Goal: Information Seeking & Learning: Learn about a topic

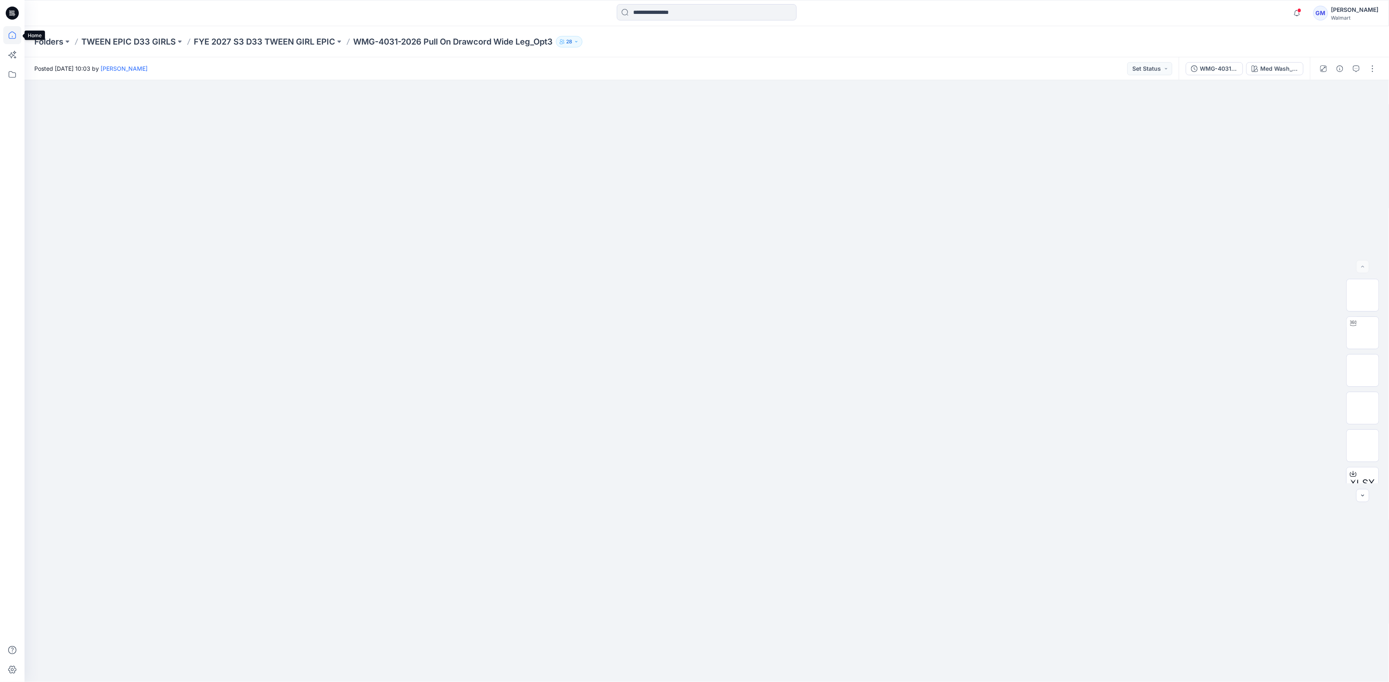
click at [7, 38] on icon at bounding box center [12, 35] width 18 height 18
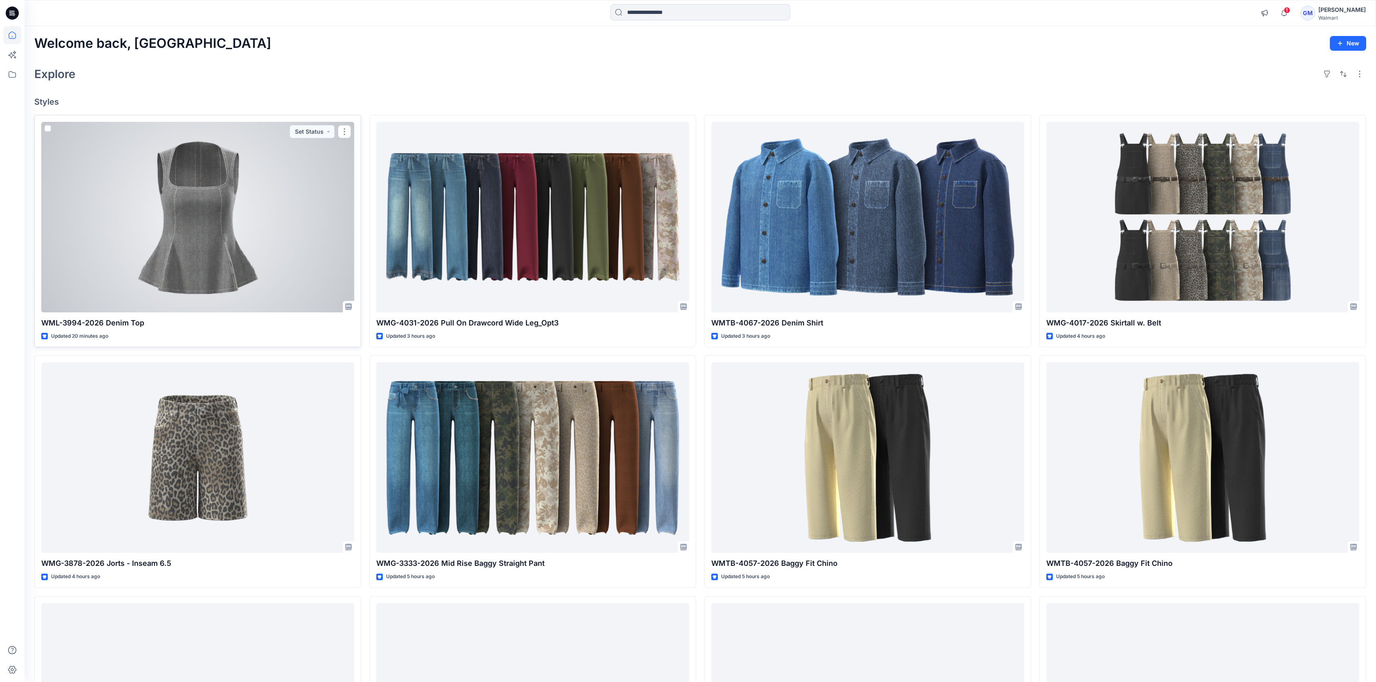
click at [239, 275] on div at bounding box center [197, 217] width 313 height 190
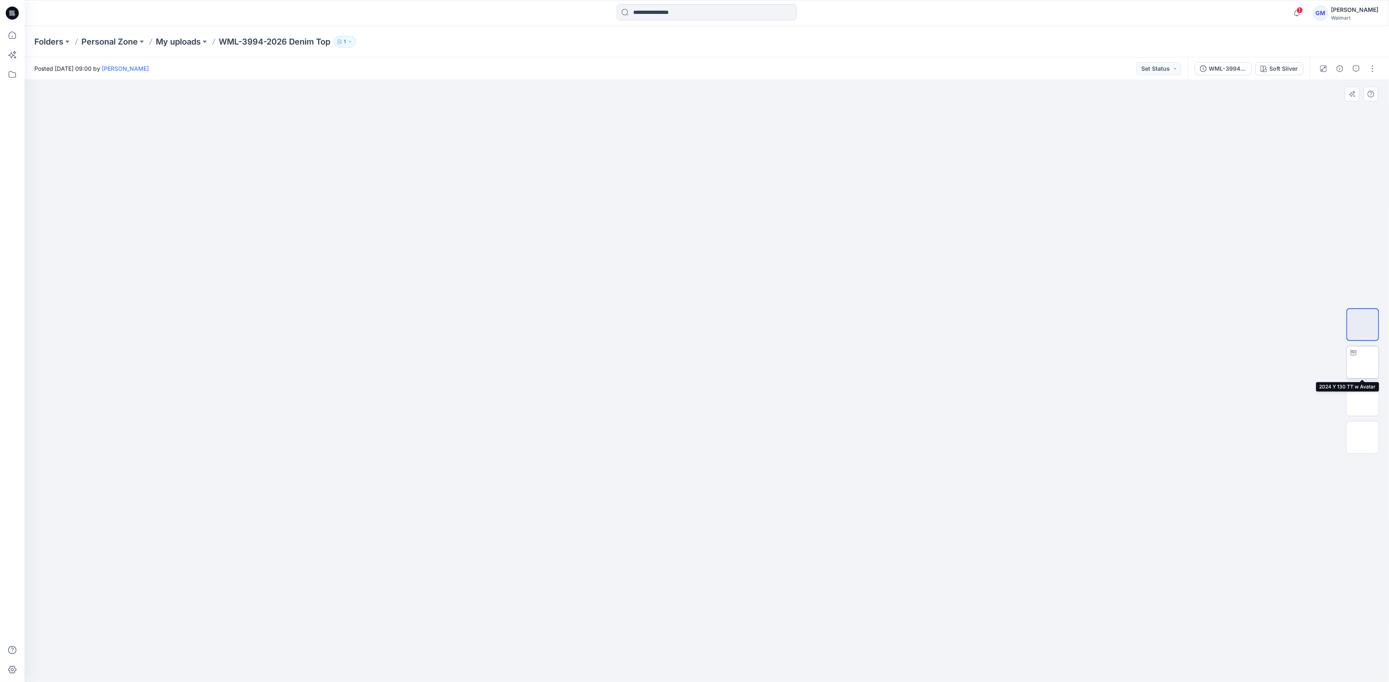
click at [1362, 362] on img at bounding box center [1362, 362] width 0 height 0
drag, startPoint x: 804, startPoint y: 662, endPoint x: 751, endPoint y: 522, distance: 150.3
click at [690, 669] on icon at bounding box center [707, 657] width 247 height 31
drag, startPoint x: 739, startPoint y: 671, endPoint x: 635, endPoint y: 659, distance: 104.5
click at [636, 660] on icon at bounding box center [707, 657] width 247 height 31
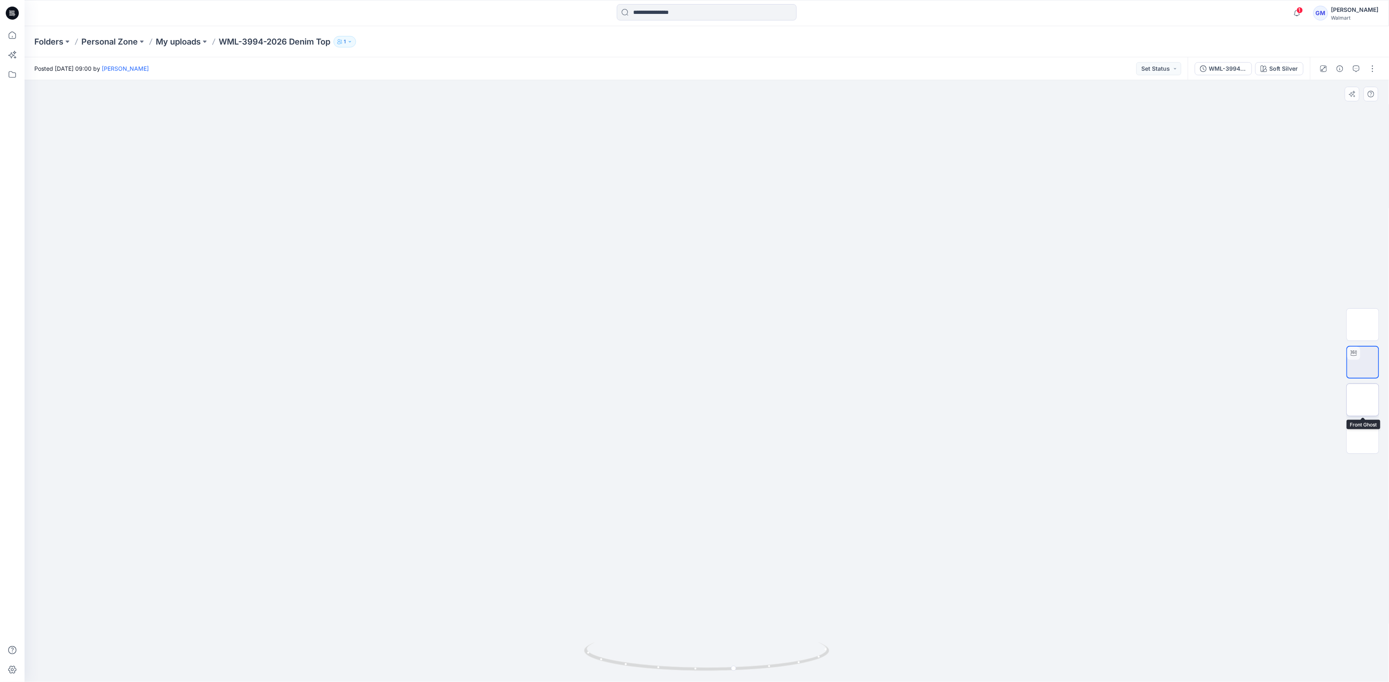
click at [1362, 400] on img at bounding box center [1362, 400] width 0 height 0
click at [10, 33] on icon at bounding box center [12, 35] width 18 height 18
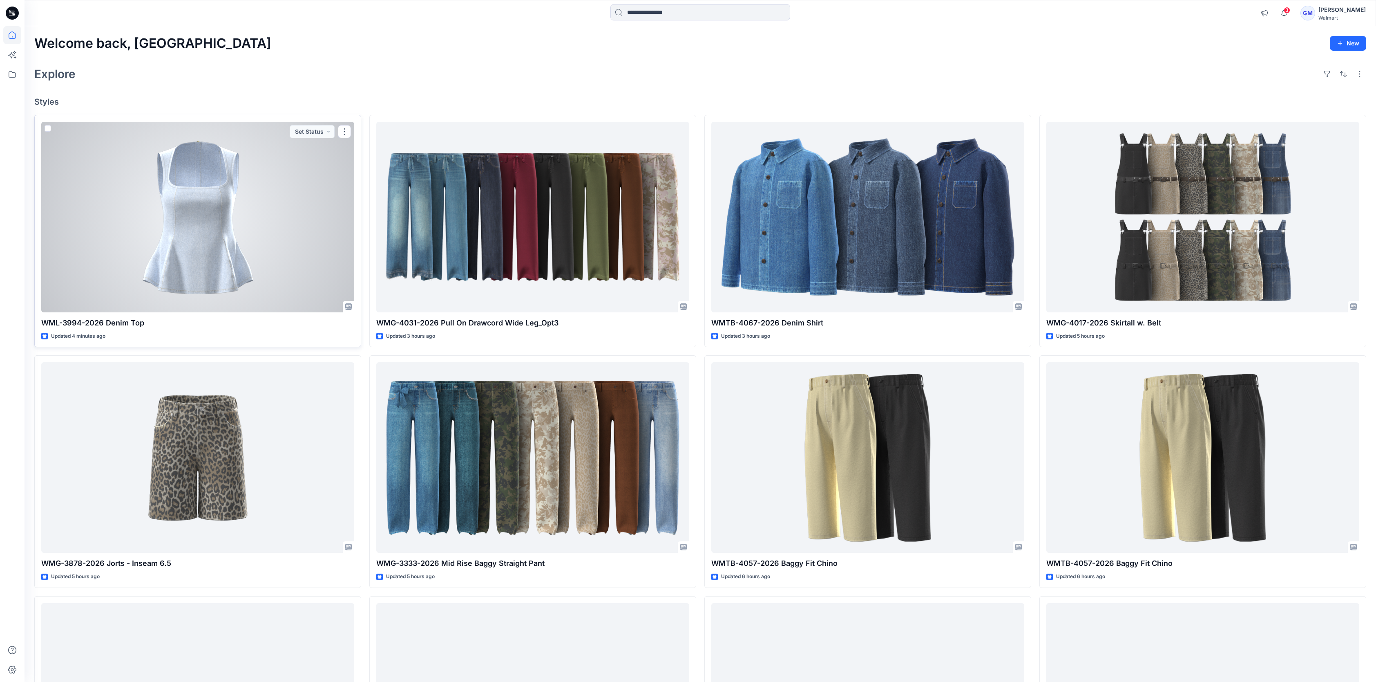
click at [192, 262] on div at bounding box center [197, 217] width 313 height 190
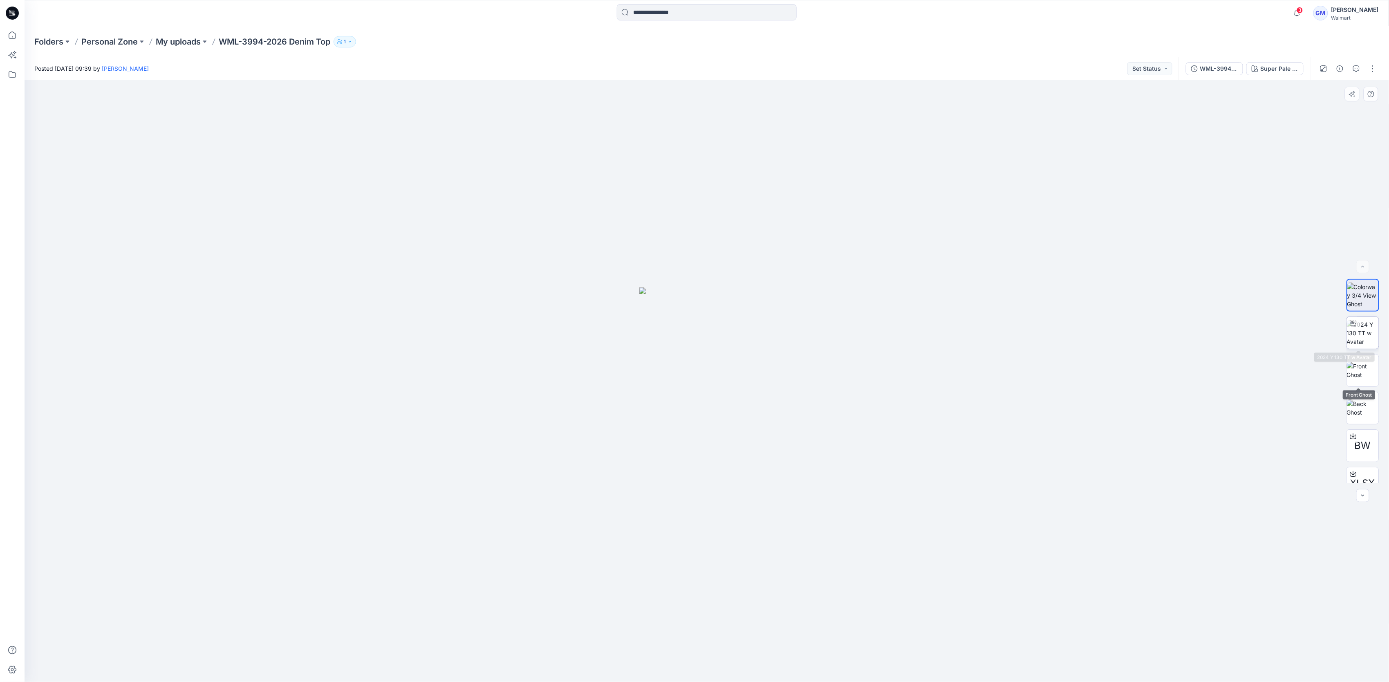
click at [1354, 342] on img at bounding box center [1362, 333] width 32 height 26
drag, startPoint x: 805, startPoint y: 654, endPoint x: 600, endPoint y: 680, distance: 206.3
click at [600, 680] on div at bounding box center [706, 661] width 245 height 41
click at [184, 38] on p "My uploads" at bounding box center [178, 41] width 45 height 11
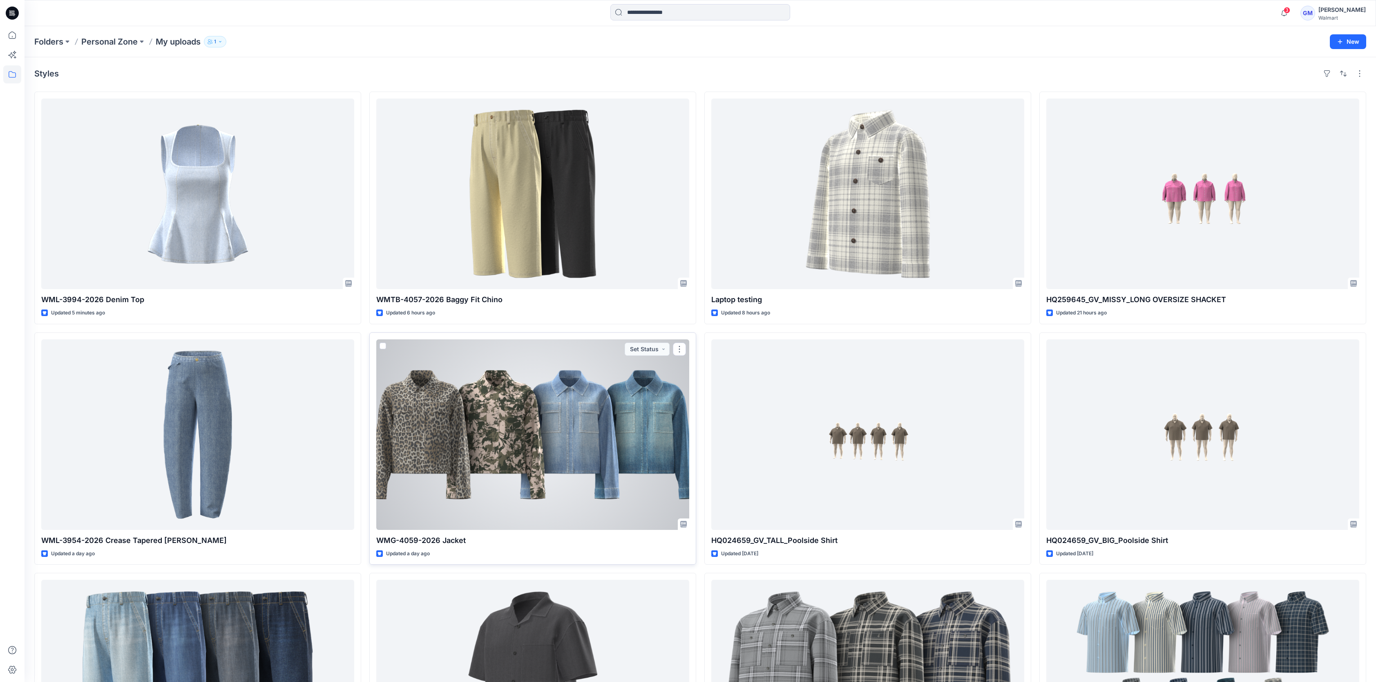
click at [559, 490] on div at bounding box center [532, 434] width 313 height 190
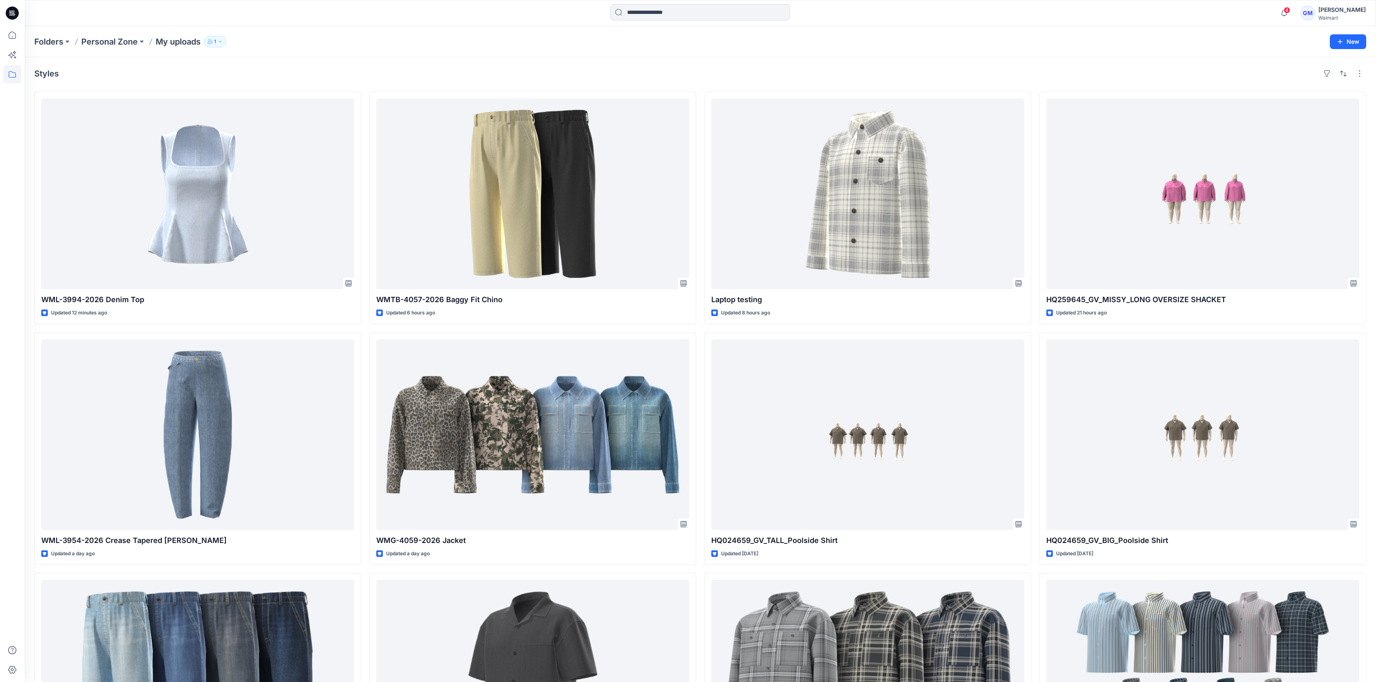
click at [715, 75] on div "Styles" at bounding box center [700, 73] width 1332 height 13
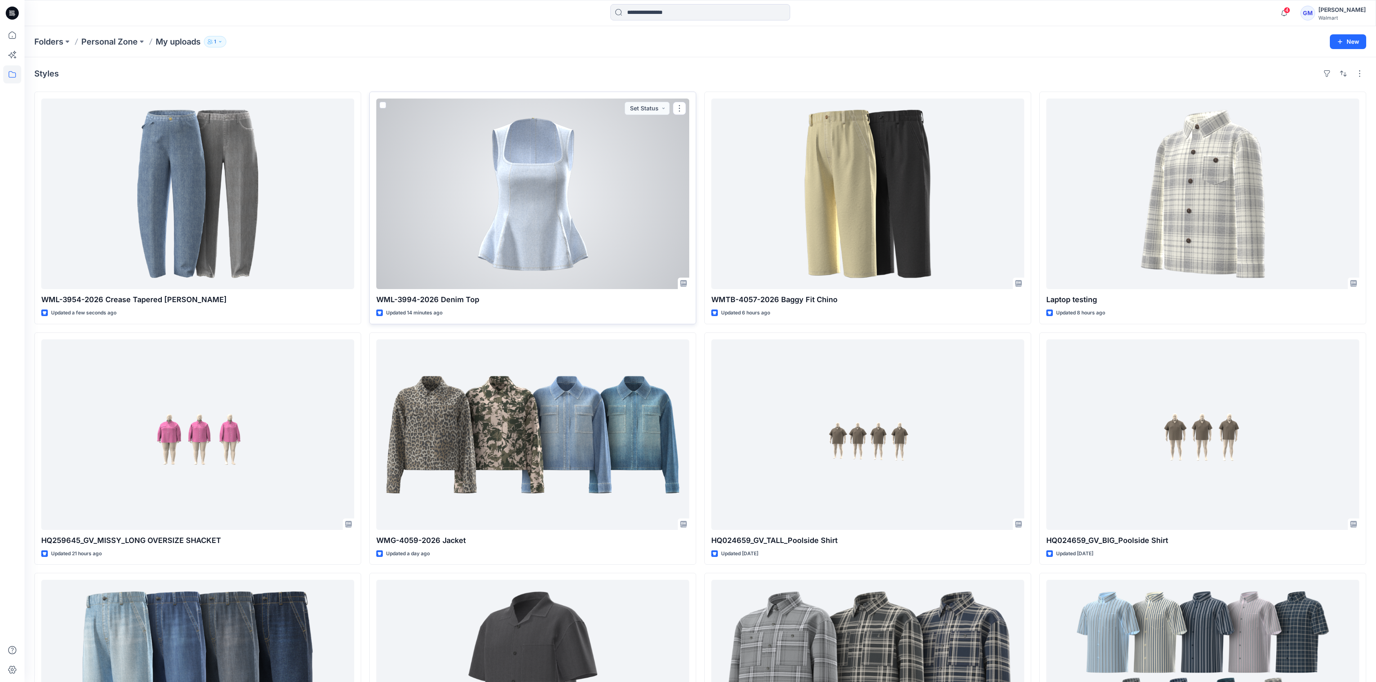
click at [509, 188] on div at bounding box center [532, 193] width 313 height 190
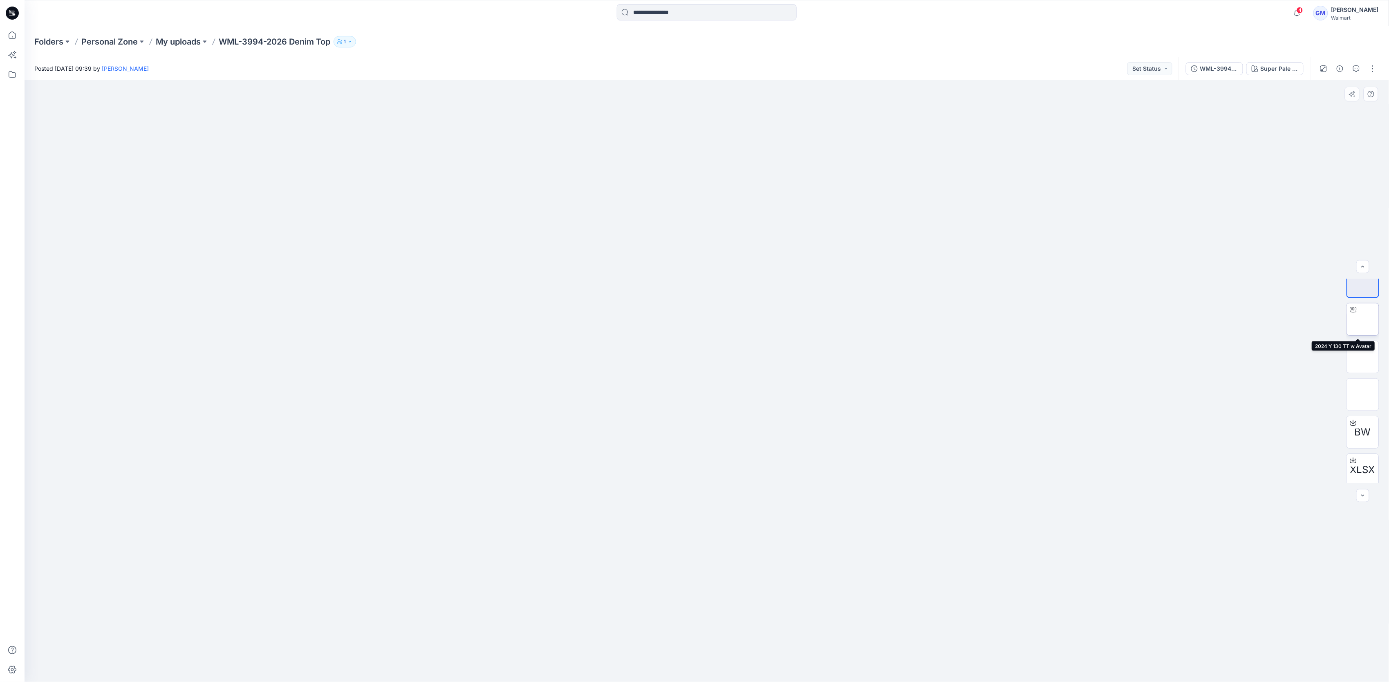
scroll to position [16, 0]
click at [1337, 71] on icon "button" at bounding box center [1339, 68] width 7 height 7
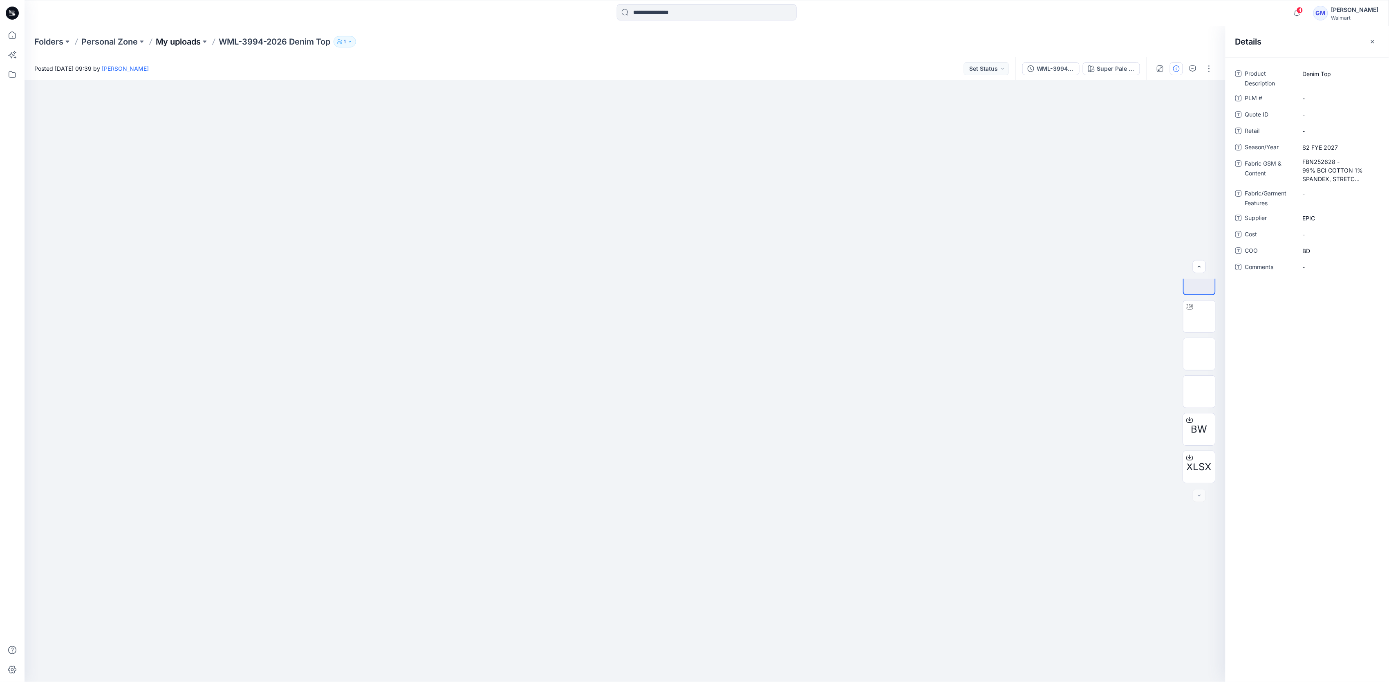
click at [182, 40] on p "My uploads" at bounding box center [178, 41] width 45 height 11
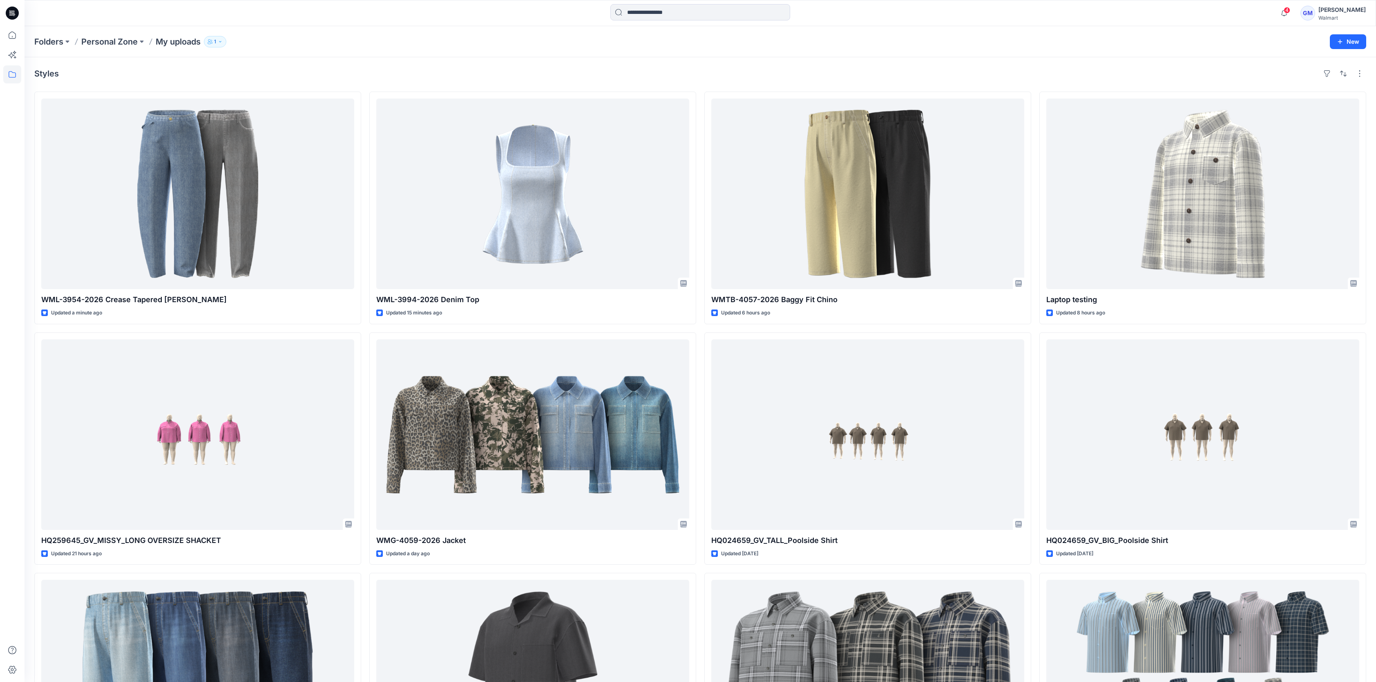
click at [432, 69] on div "Styles" at bounding box center [700, 73] width 1332 height 13
click at [15, 70] on icon at bounding box center [12, 74] width 18 height 18
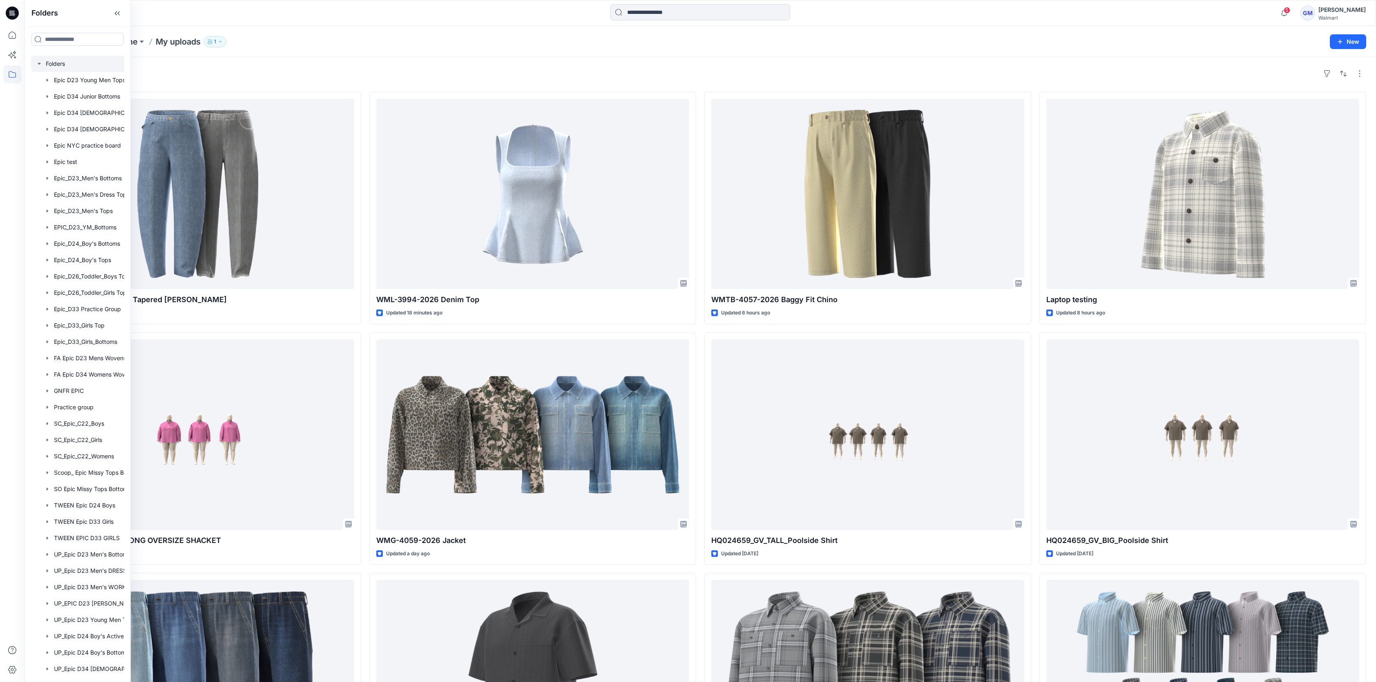
click at [59, 59] on div at bounding box center [88, 64] width 114 height 16
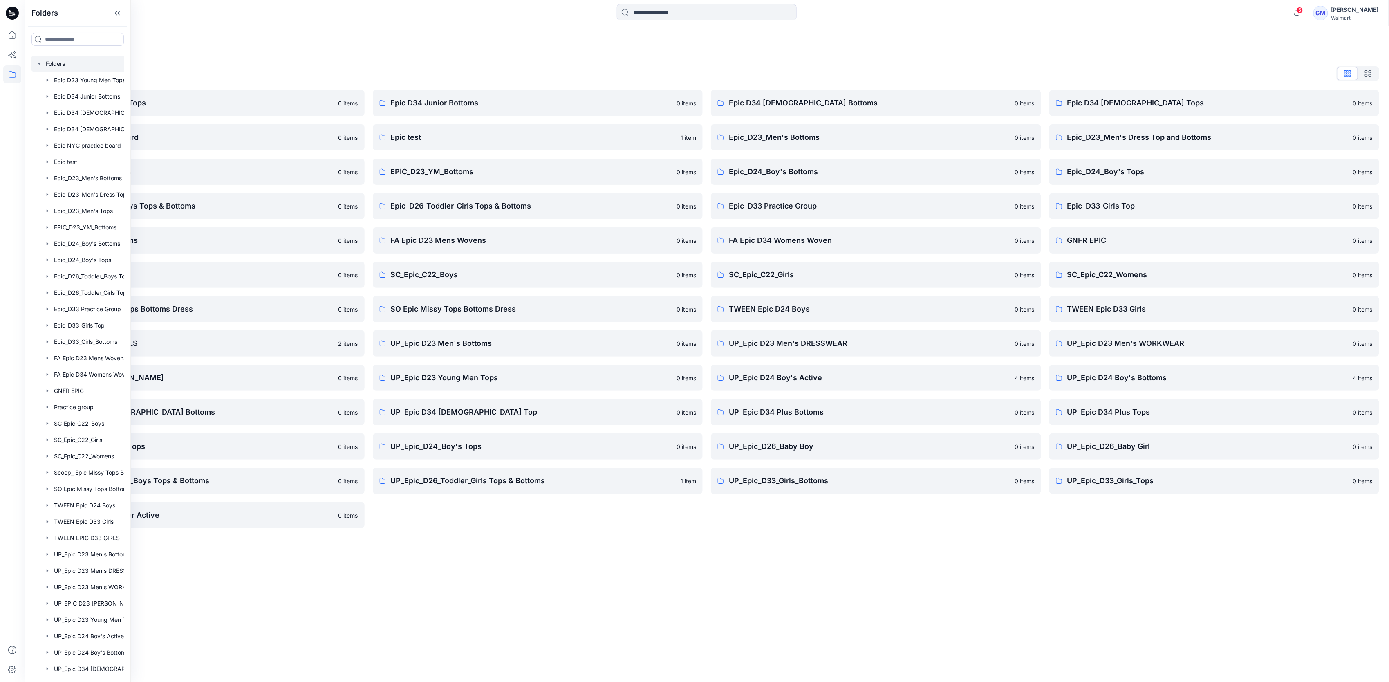
drag, startPoint x: 579, startPoint y: 543, endPoint x: 541, endPoint y: 502, distance: 56.4
click at [579, 543] on div "Folders Folders List Epic D23 Young Men Tops 0 items Epic NYC practice board 0 …" at bounding box center [707, 353] width 1364 height 655
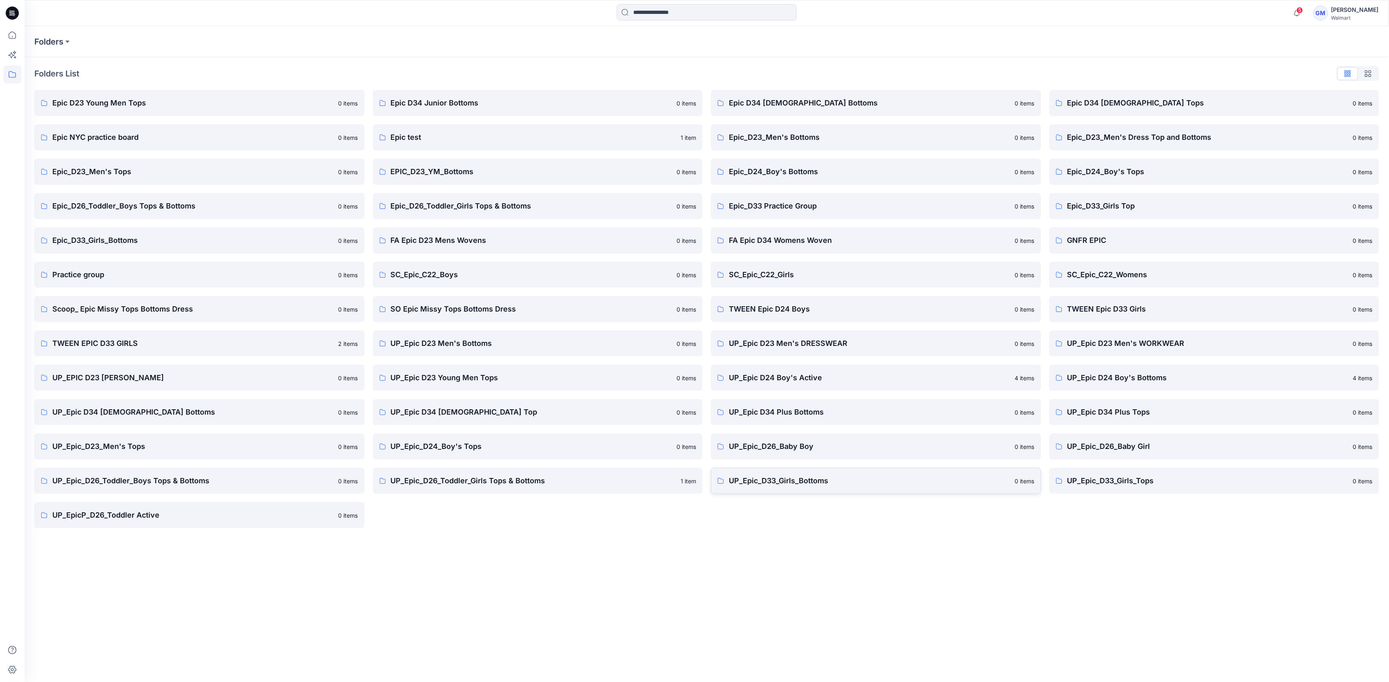
click at [787, 482] on p "UP_Epic_D33_Girls_Bottoms" at bounding box center [869, 480] width 281 height 11
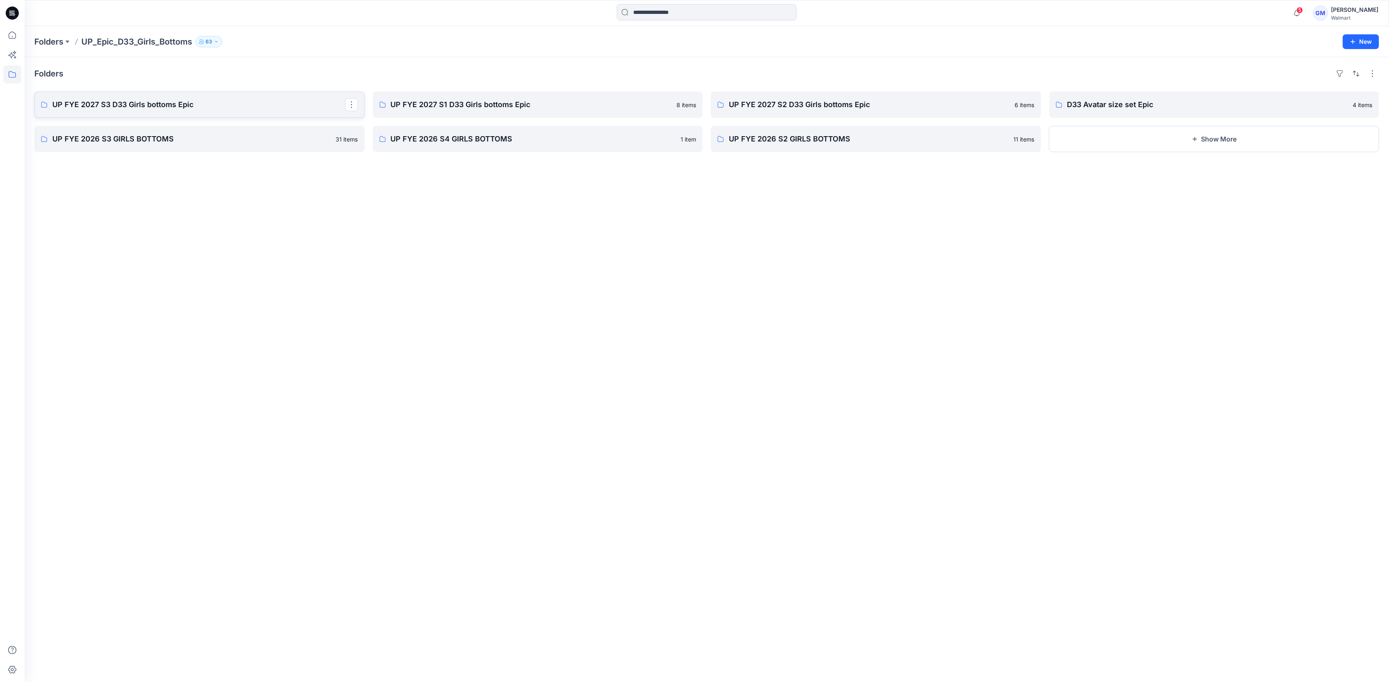
click at [151, 110] on link "UP FYE 2027 S3 D33 Girls bottoms Epic" at bounding box center [199, 105] width 330 height 26
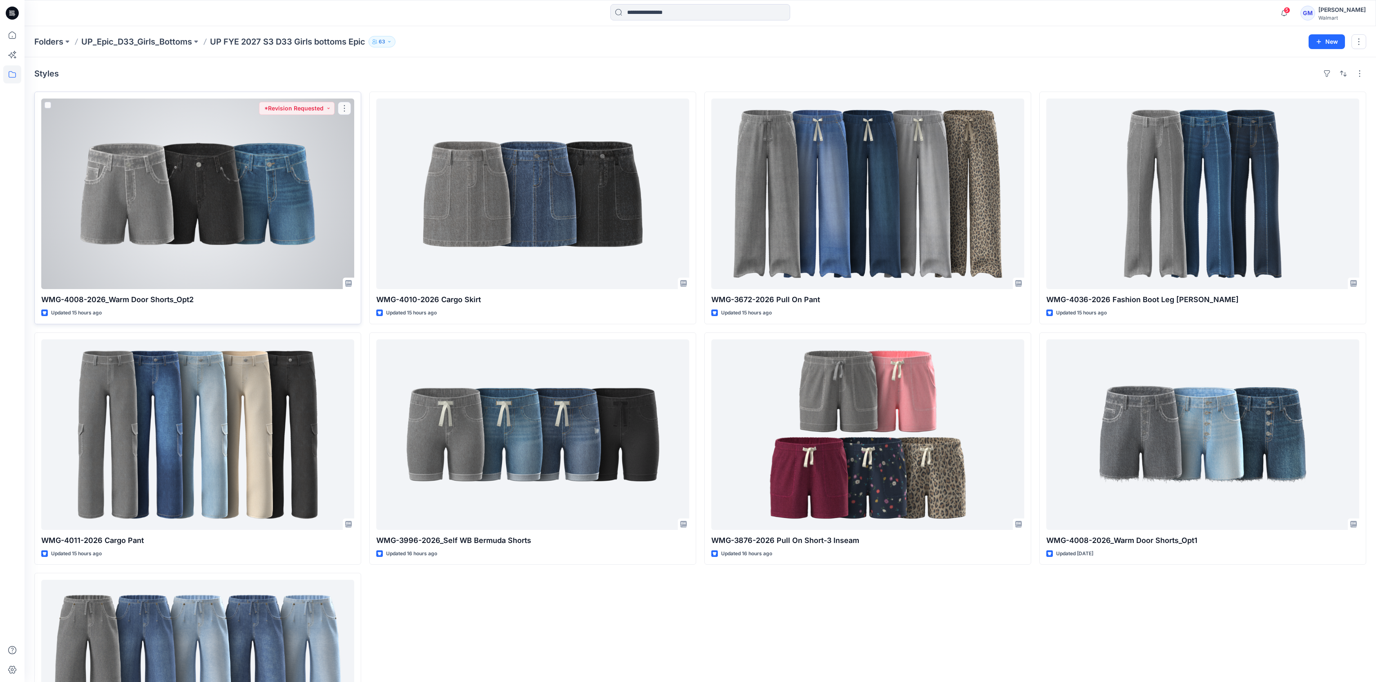
click at [246, 195] on div at bounding box center [197, 193] width 313 height 190
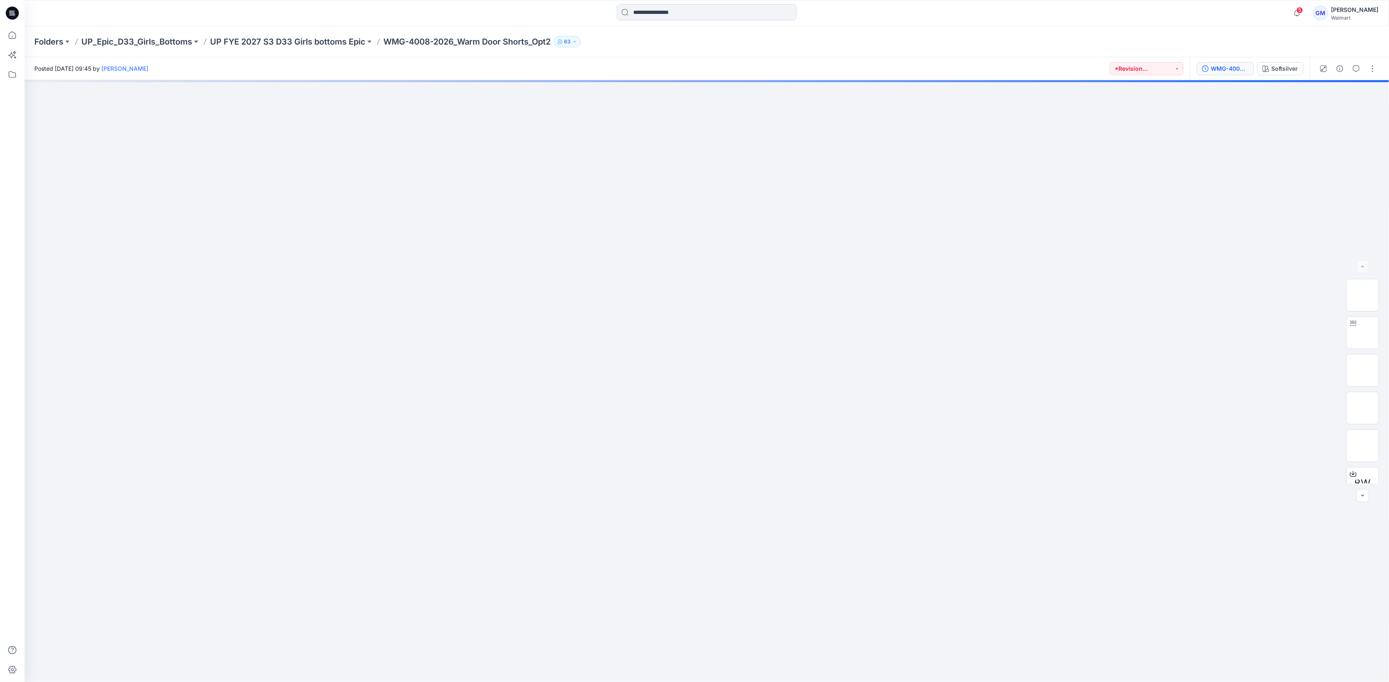
click at [1225, 69] on div "WMG-4008-2026_Warm Door Shorts_Opt2_Full Colorway" at bounding box center [1230, 68] width 38 height 9
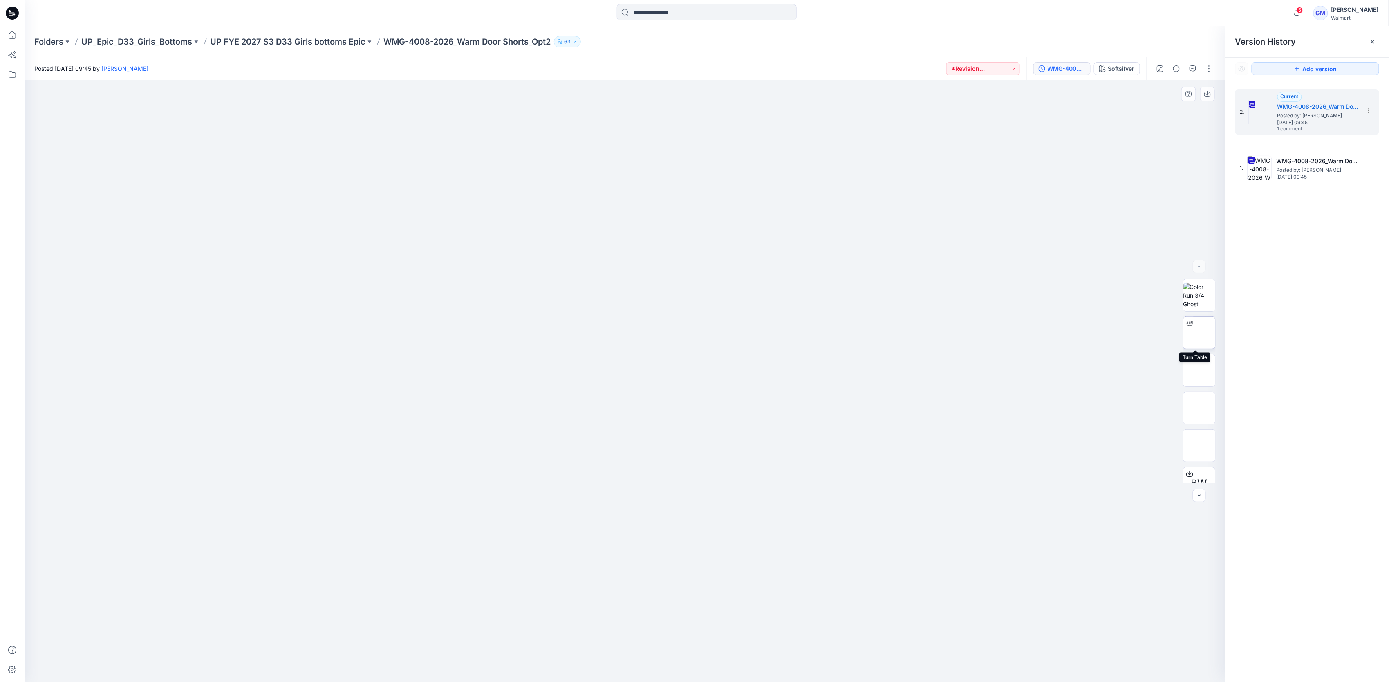
click at [1199, 333] on img at bounding box center [1199, 333] width 0 height 0
click at [1277, 413] on div "2. Current WMG-4008-2026_Warm Door Shorts_Opt2_Full Colorway Posted by: Gayan M…" at bounding box center [1306, 386] width 163 height 613
click at [1109, 65] on div "Softsilver" at bounding box center [1121, 68] width 27 height 9
click at [1303, 173] on li "Medium wash" at bounding box center [1307, 182] width 144 height 31
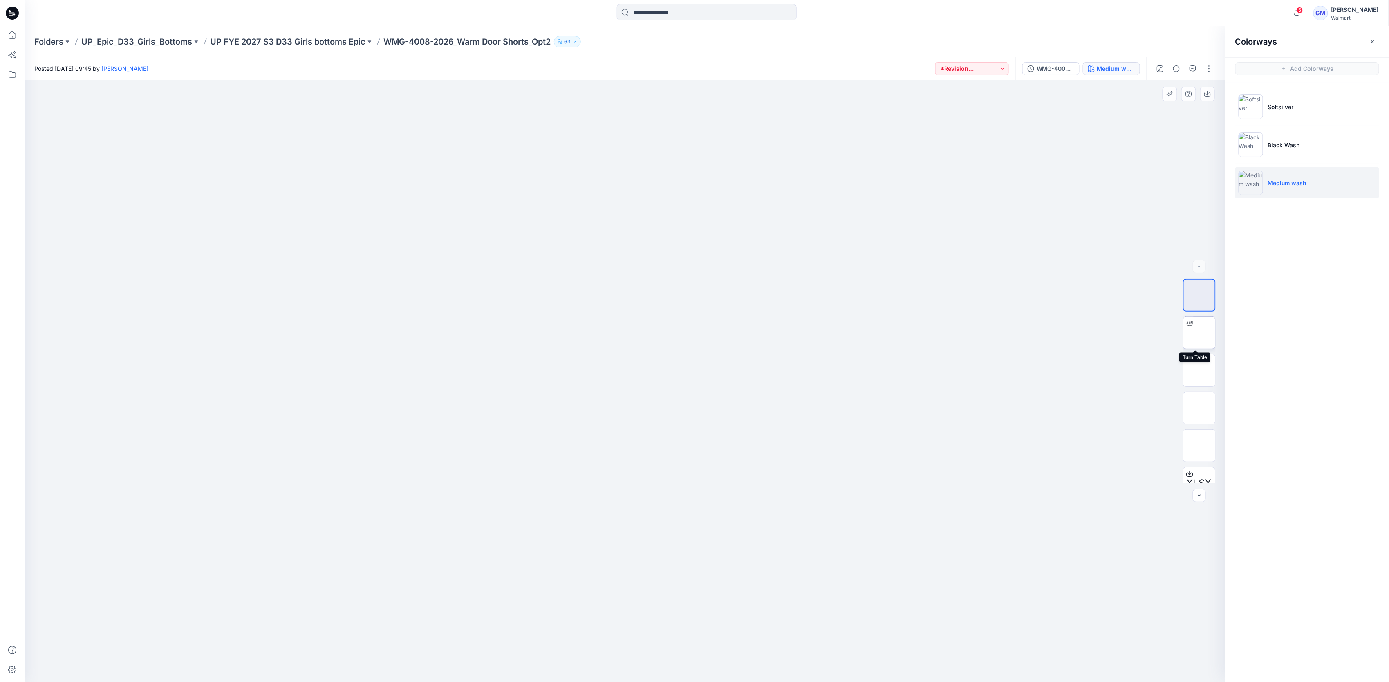
click at [1199, 333] on img at bounding box center [1199, 333] width 0 height 0
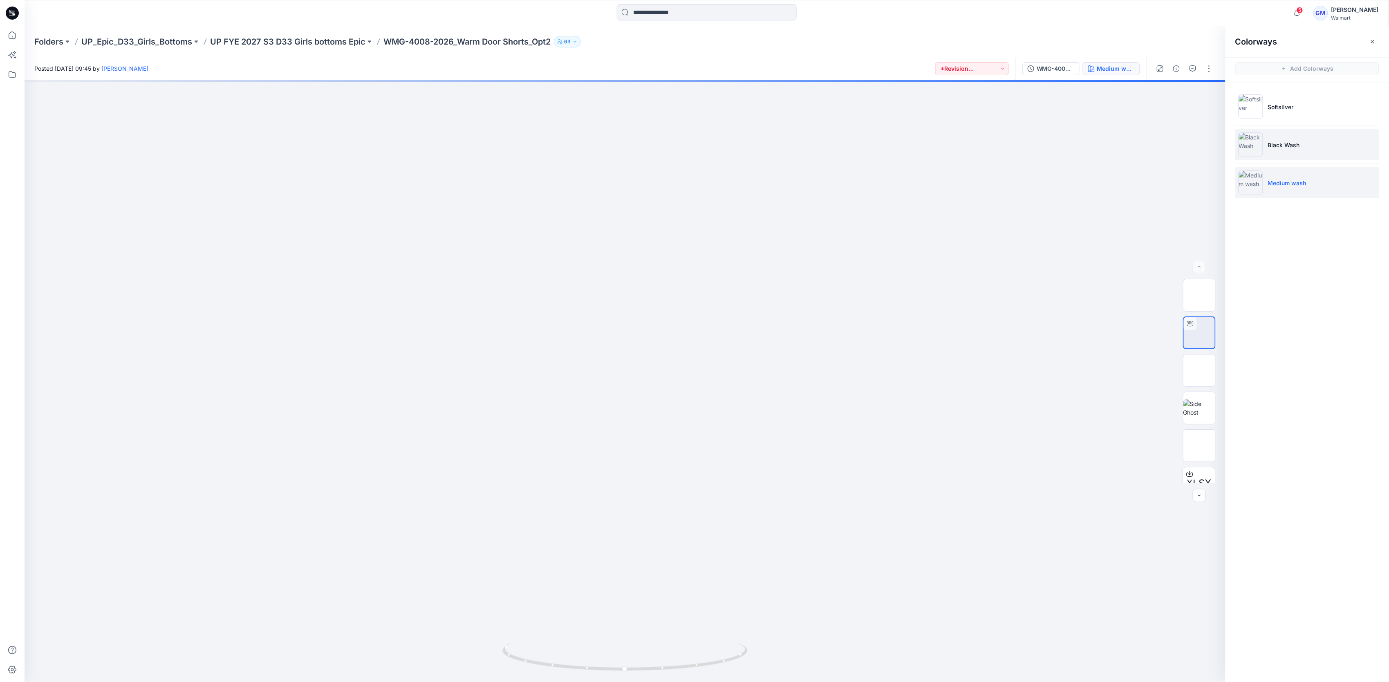
click at [1334, 142] on li "Black Wash" at bounding box center [1307, 144] width 144 height 31
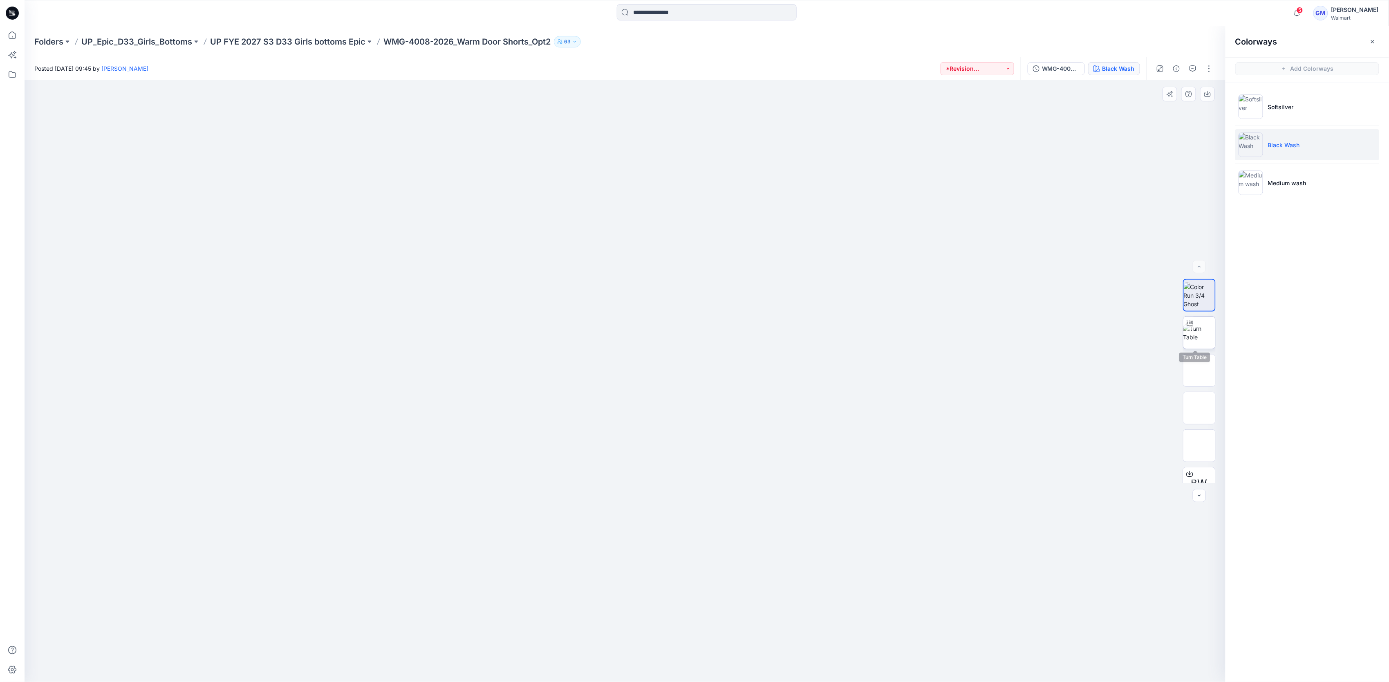
click at [1194, 337] on img at bounding box center [1199, 332] width 32 height 17
click at [831, 422] on img at bounding box center [624, 183] width 1389 height 995
click at [345, 41] on p "UP FYE 2027 S3 D33 Girls bottoms Epic" at bounding box center [287, 41] width 155 height 11
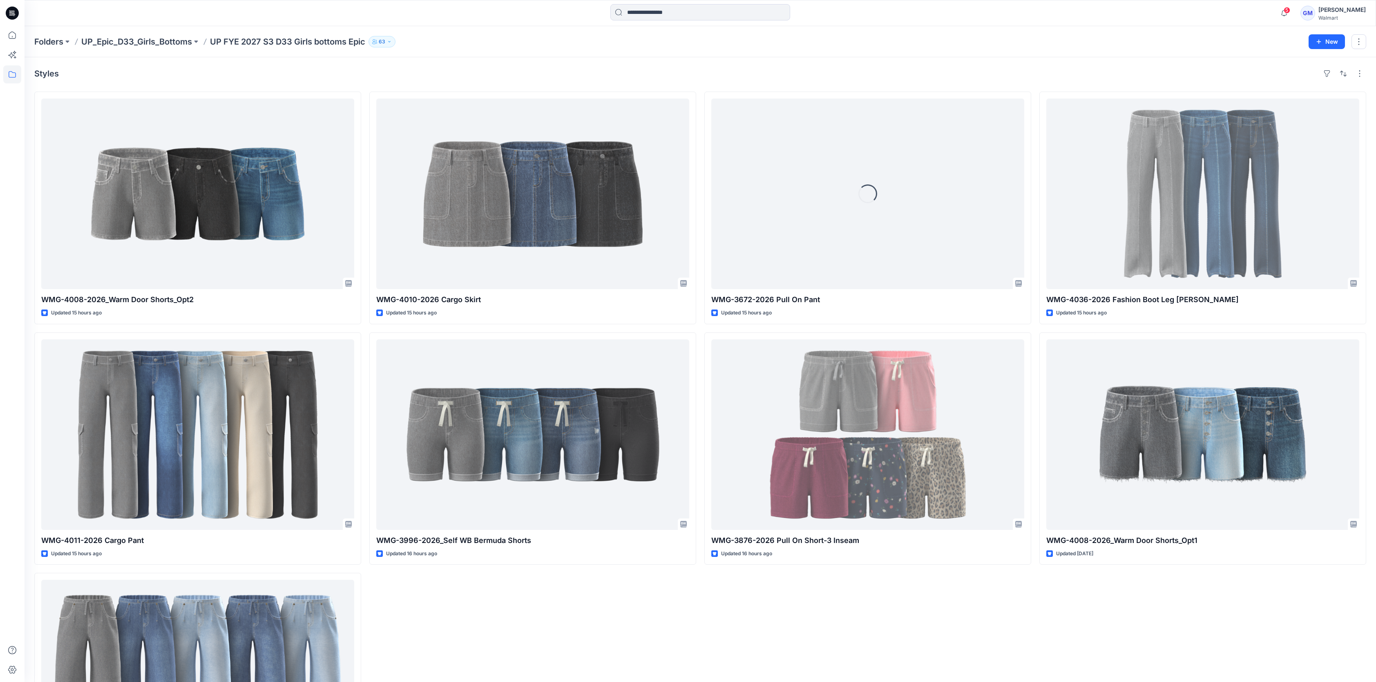
click at [537, 77] on div "Styles" at bounding box center [700, 73] width 1332 height 13
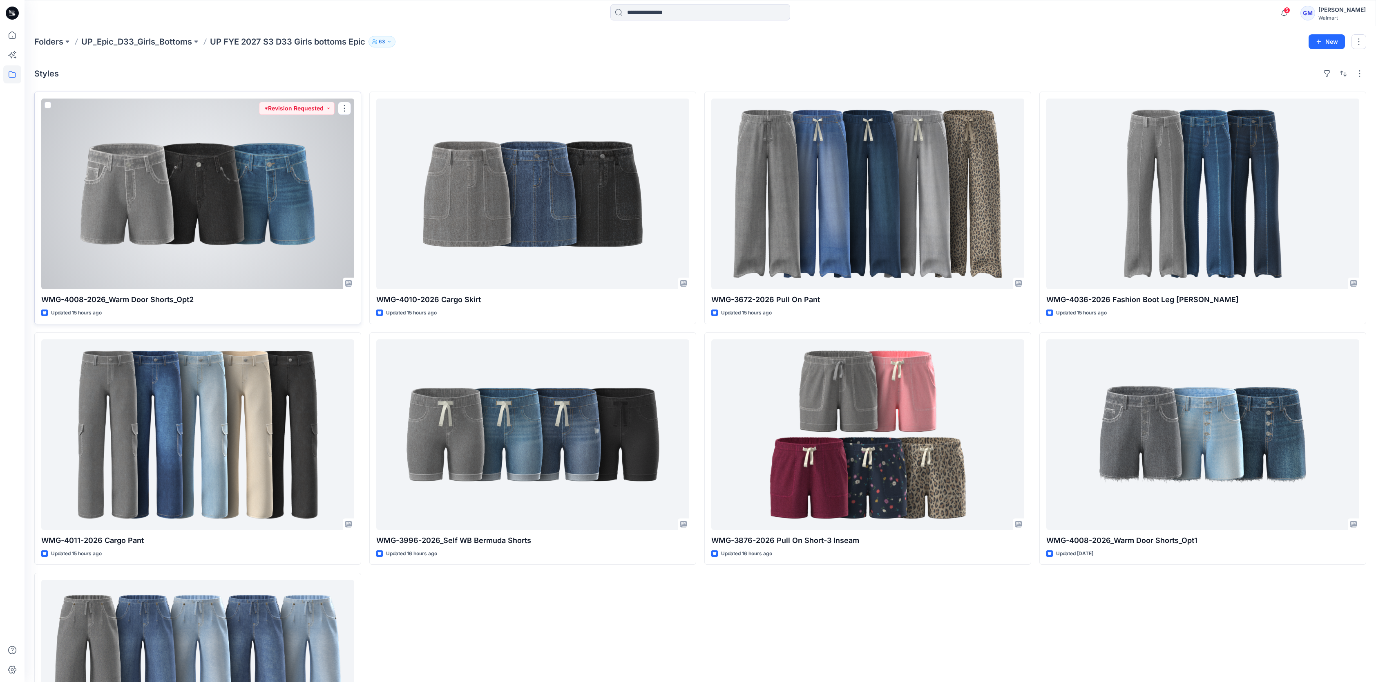
click at [210, 190] on div at bounding box center [197, 193] width 313 height 190
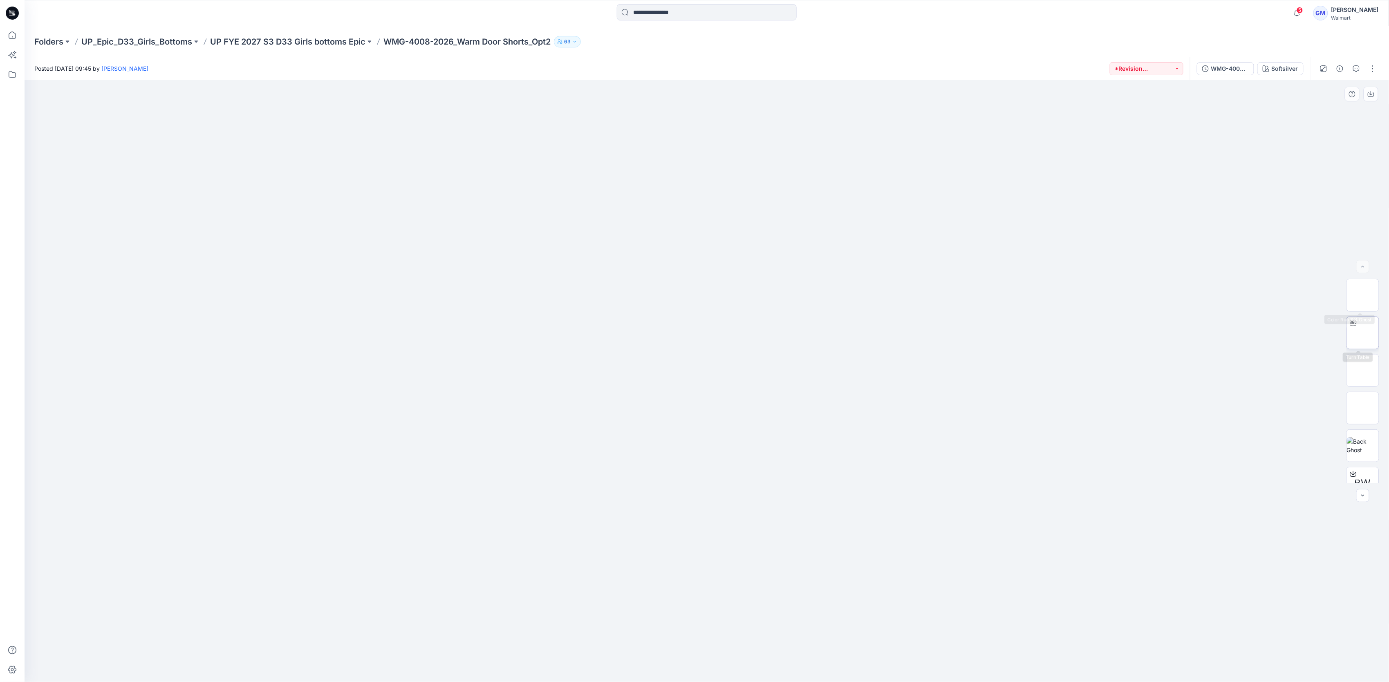
click at [1362, 333] on img at bounding box center [1362, 333] width 0 height 0
click at [1290, 69] on div "Softsilver" at bounding box center [1284, 68] width 27 height 9
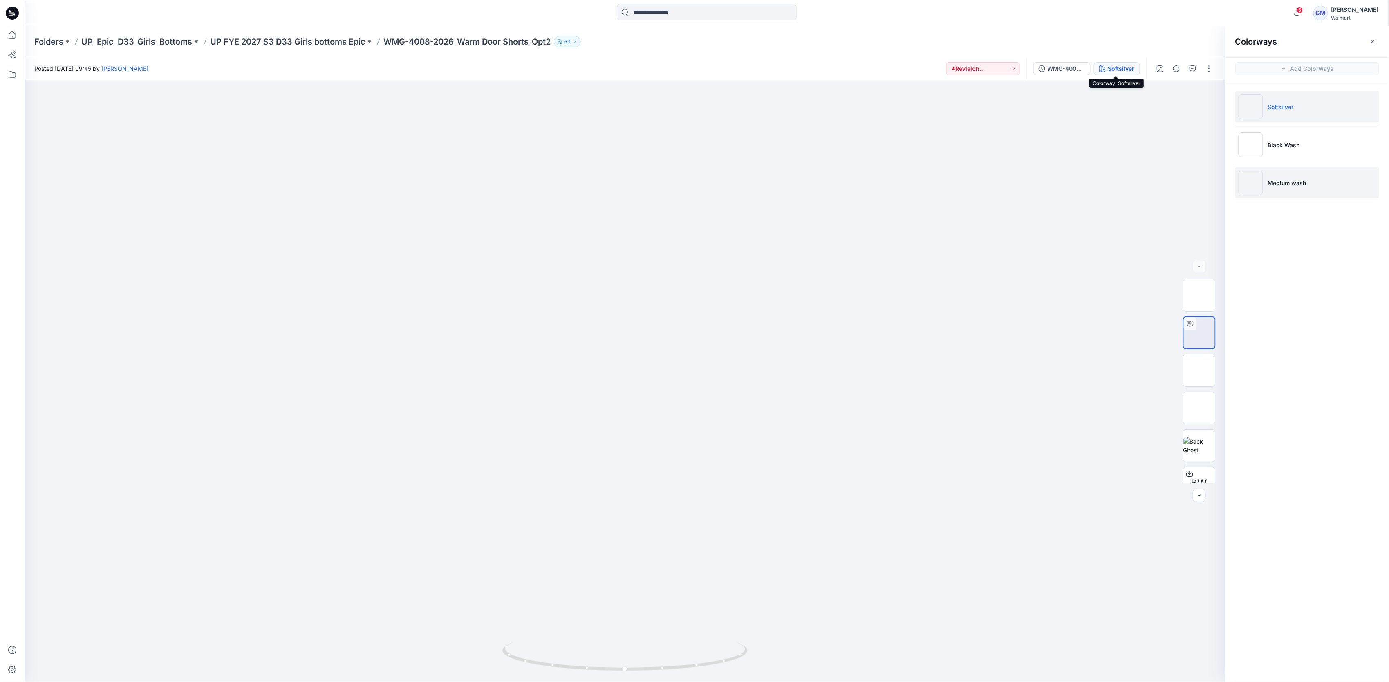
click at [1316, 181] on li "Medium wash" at bounding box center [1307, 182] width 144 height 31
click at [1199, 333] on img at bounding box center [1199, 333] width 0 height 0
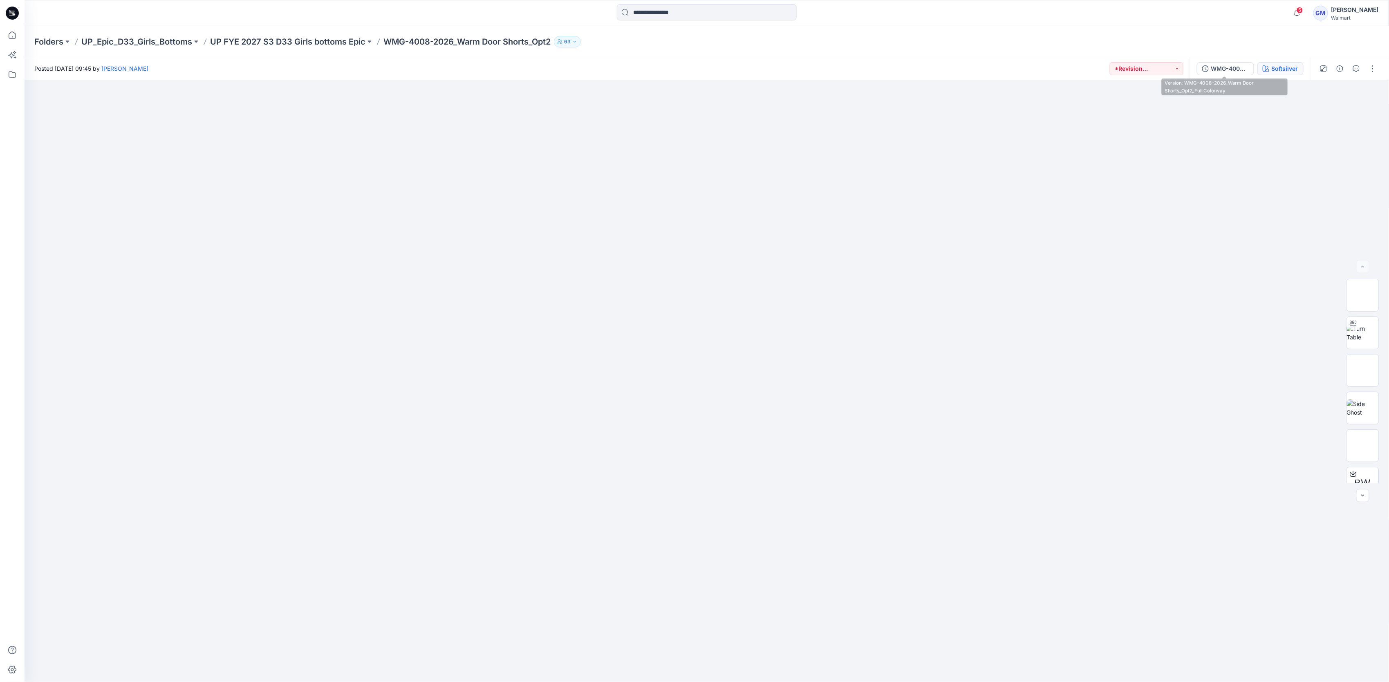
click at [1267, 63] on button "Softsilver" at bounding box center [1280, 68] width 46 height 13
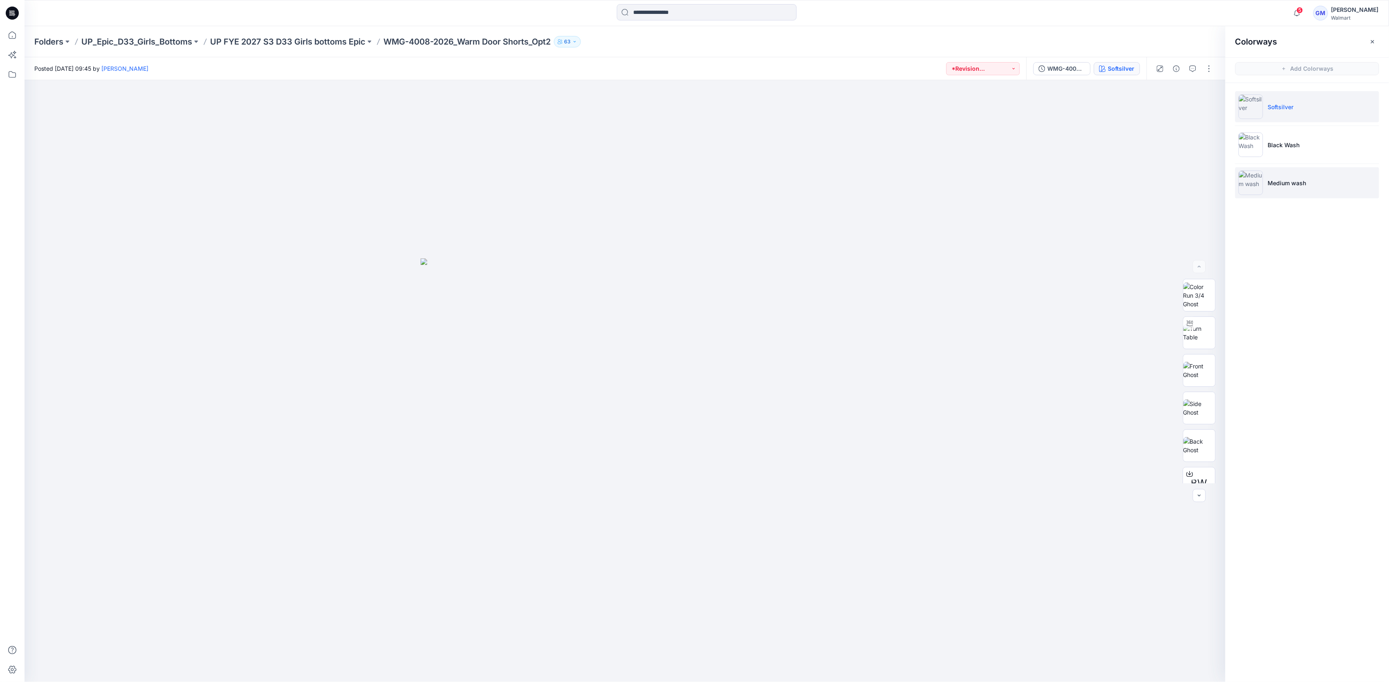
click at [1290, 178] on li "Medium wash" at bounding box center [1307, 182] width 144 height 31
click at [1198, 335] on img at bounding box center [1199, 332] width 32 height 17
click at [1203, 362] on img at bounding box center [1199, 370] width 32 height 17
click at [7, 31] on icon at bounding box center [12, 35] width 18 height 18
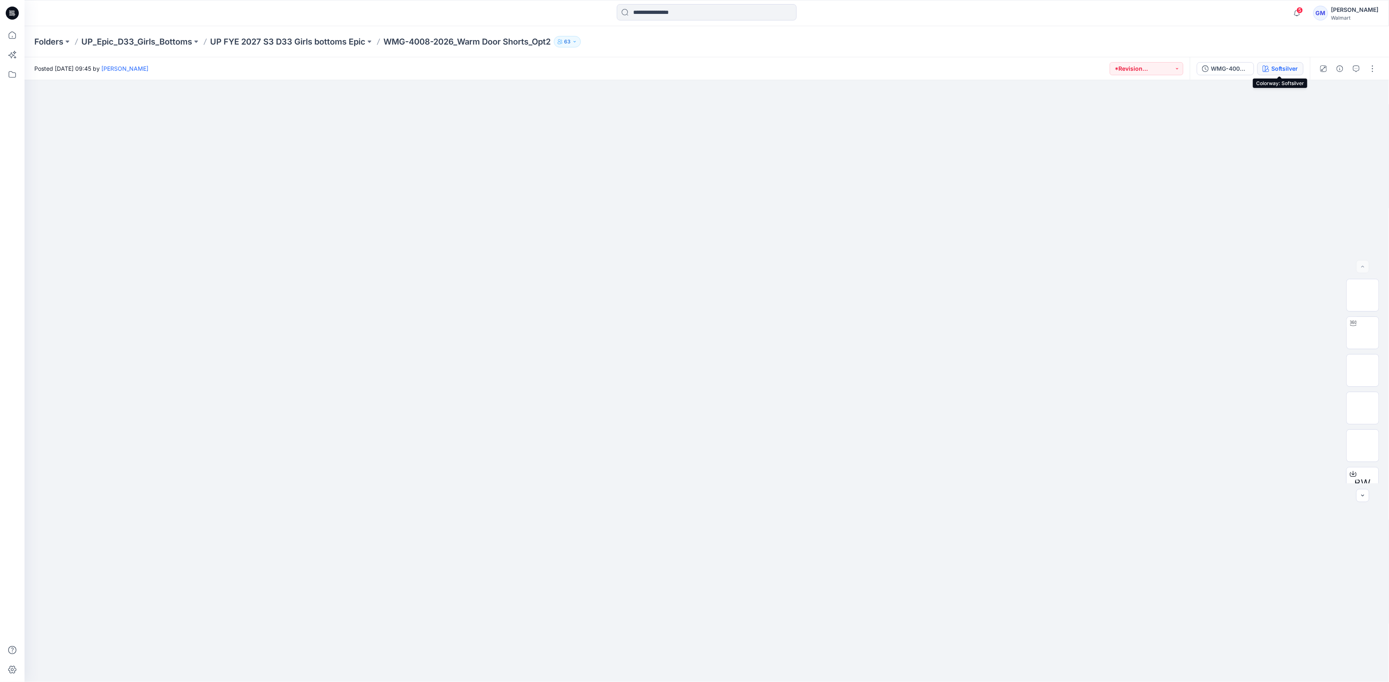
click at [1267, 67] on icon "button" at bounding box center [1265, 68] width 7 height 7
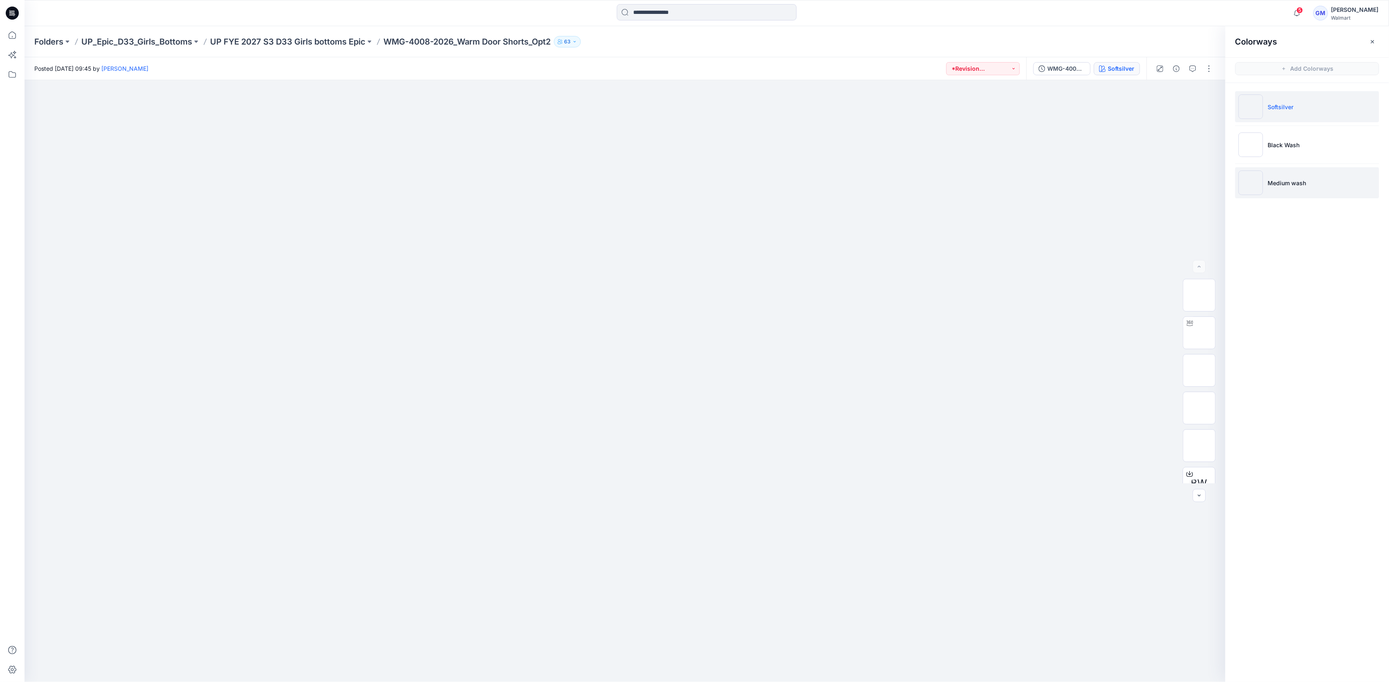
click at [1300, 182] on p "Medium wash" at bounding box center [1287, 183] width 38 height 9
click at [1199, 333] on img at bounding box center [1199, 333] width 0 height 0
